Goal: Go to known website: Access a specific website the user already knows

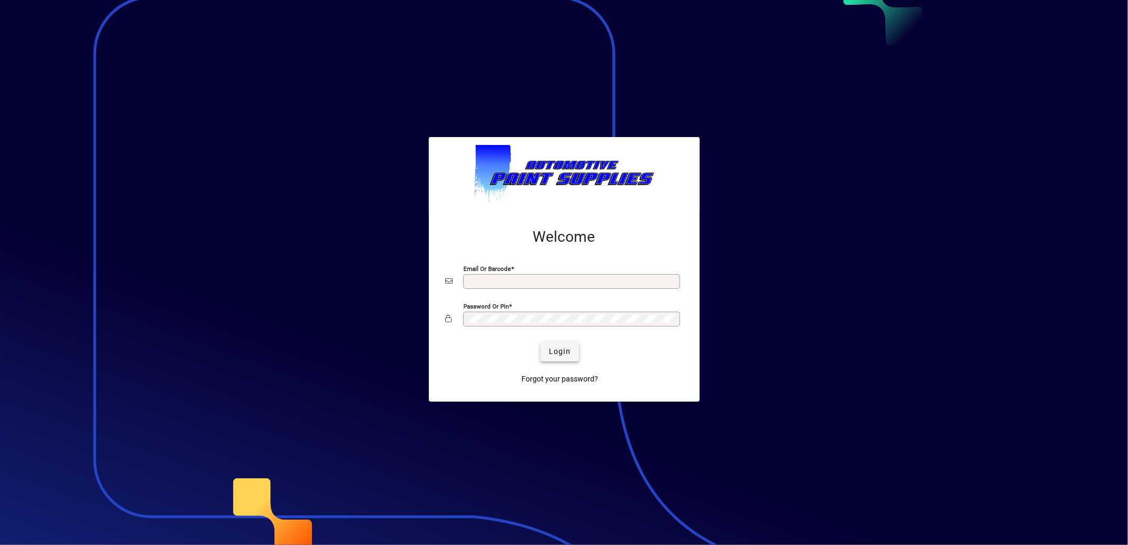
type input "**********"
click at [550, 346] on span "submit" at bounding box center [559, 351] width 39 height 25
